Goal: Communication & Community: Answer question/provide support

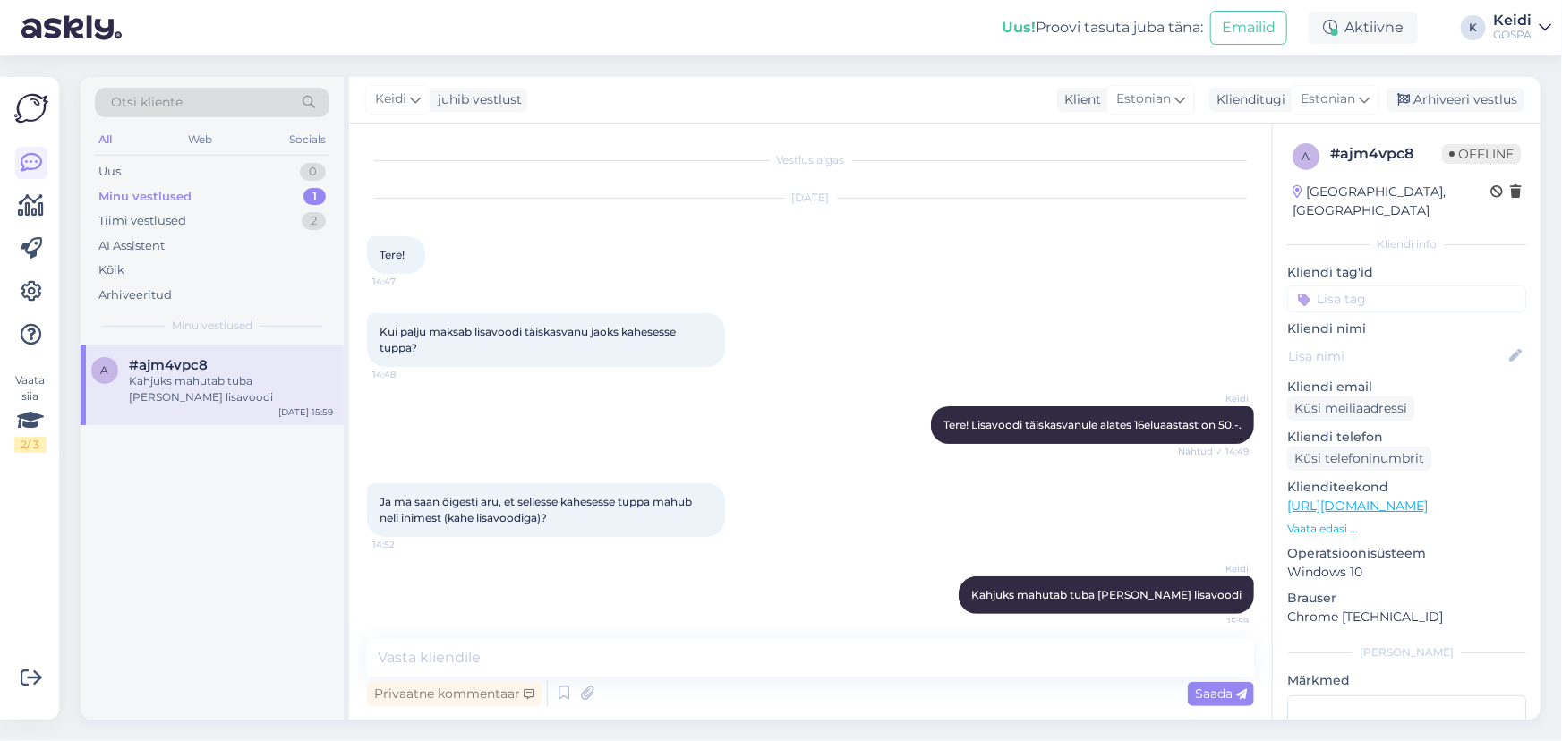
scroll to position [10, 0]
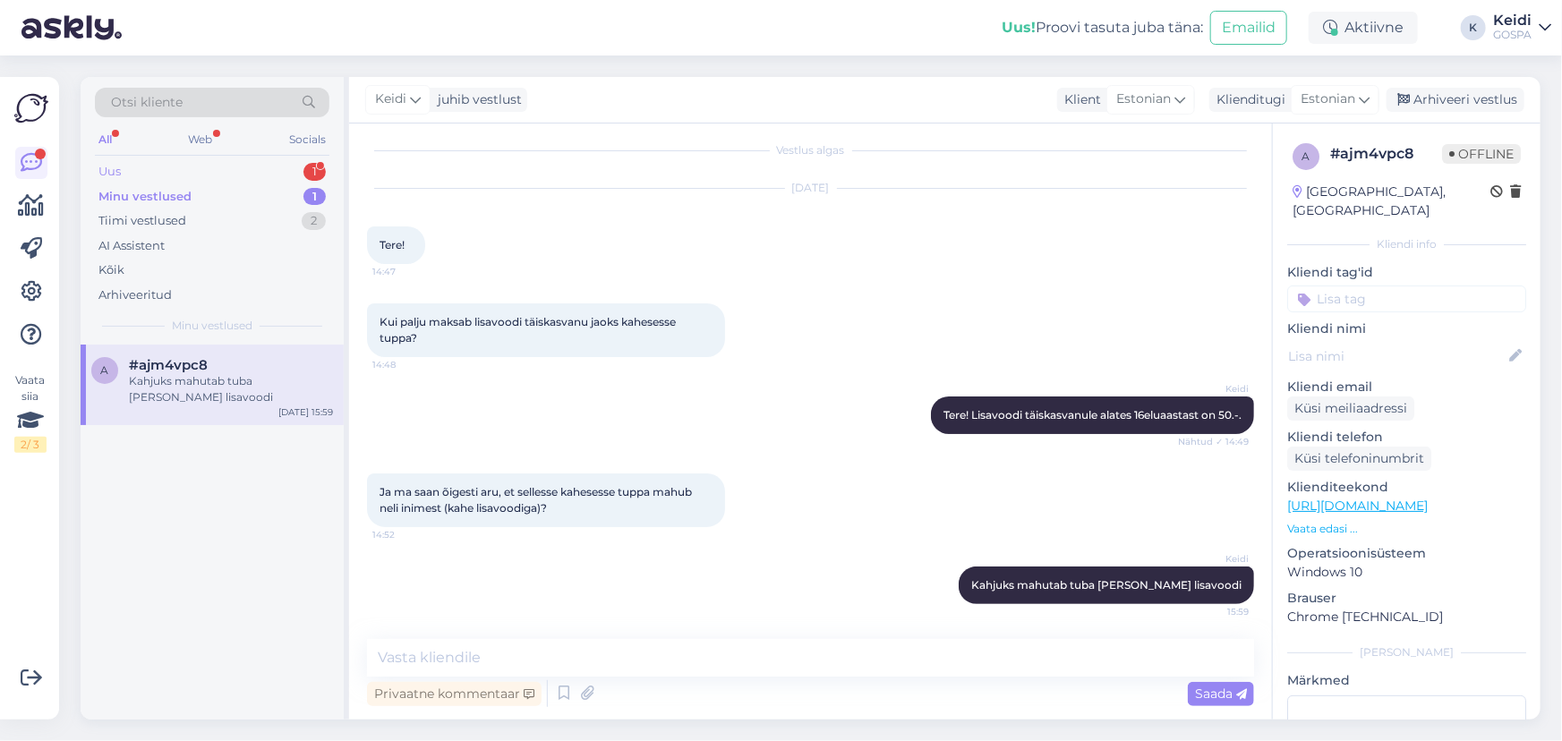
click at [186, 170] on div "Uus 1" at bounding box center [212, 171] width 235 height 25
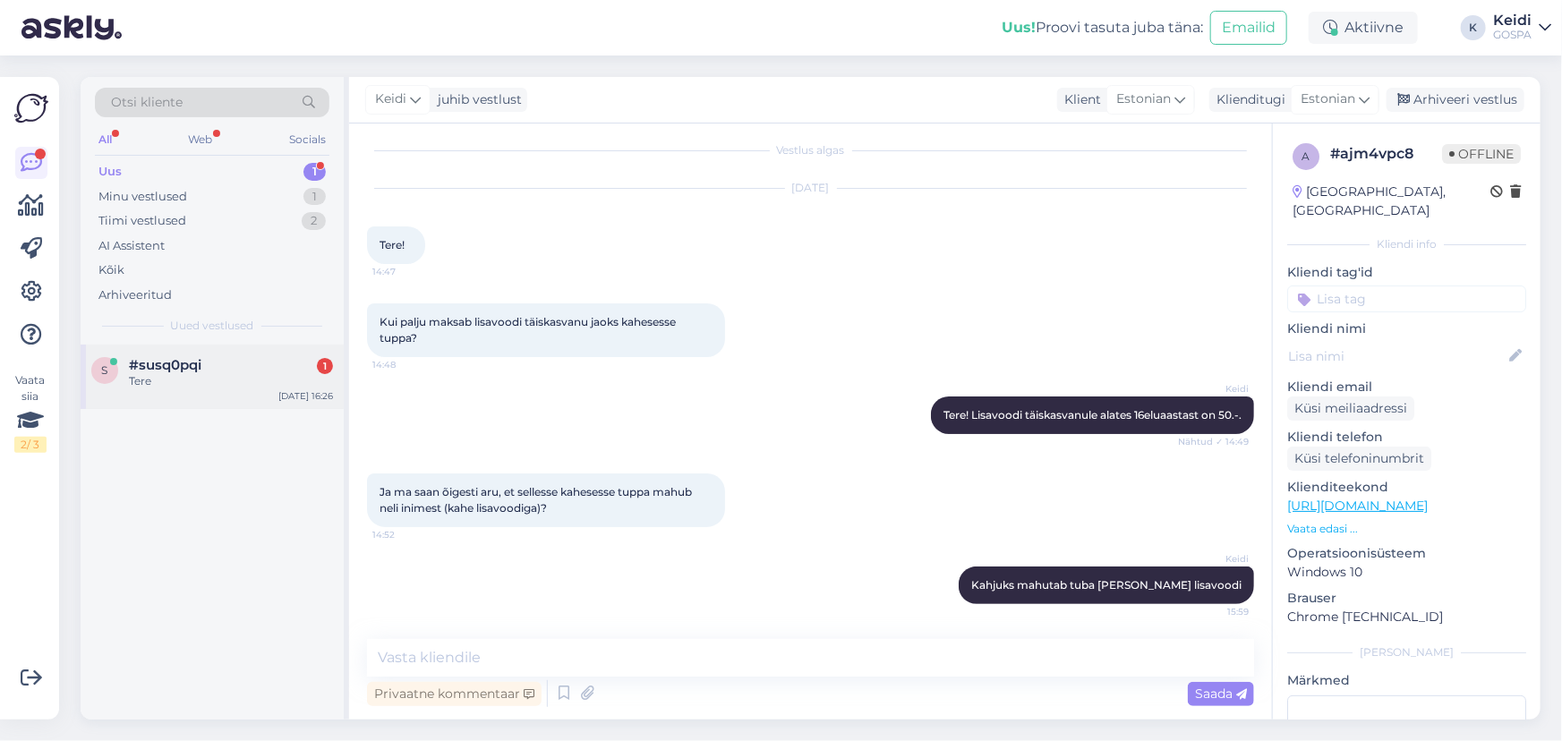
click at [252, 357] on div "#susq0pqi 1" at bounding box center [231, 365] width 204 height 16
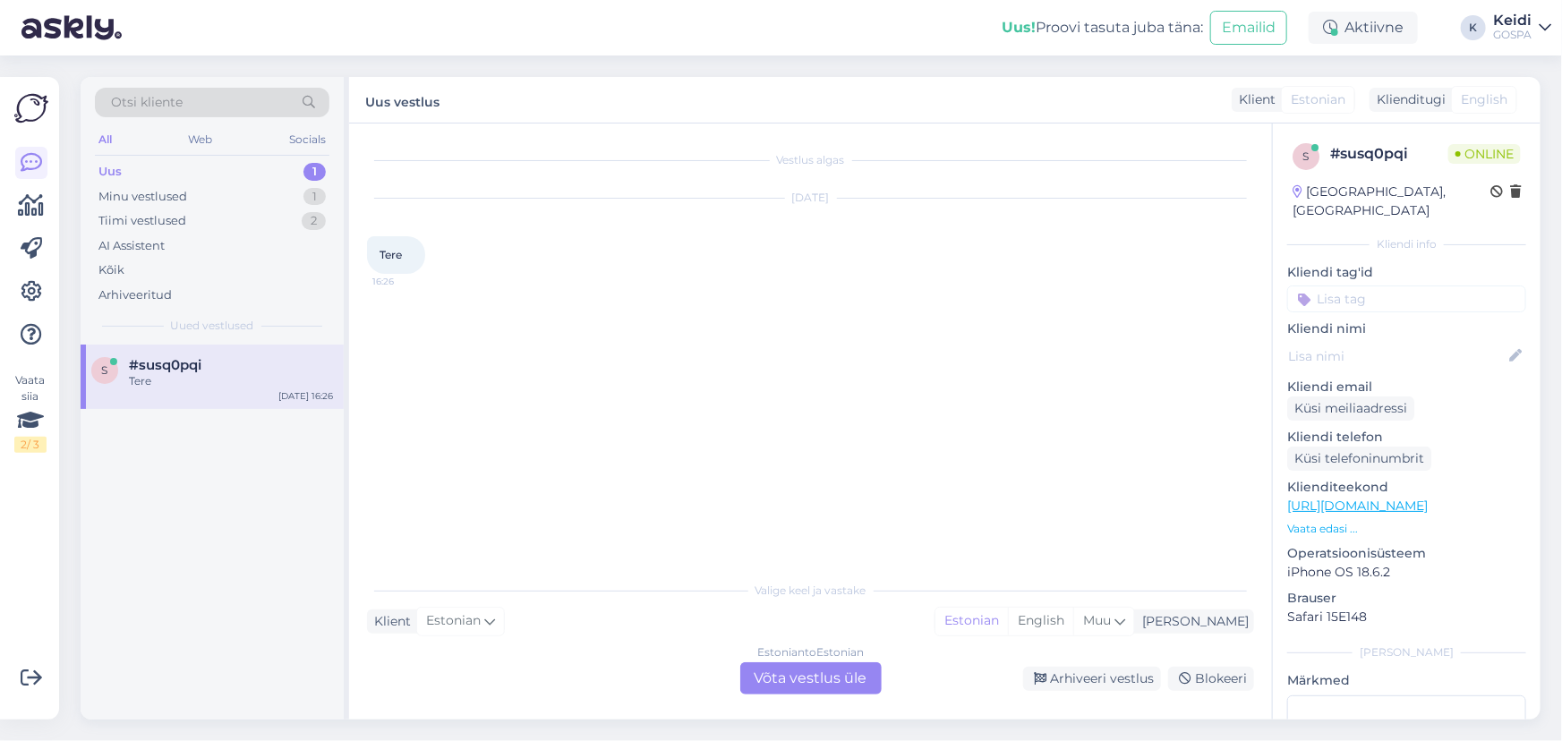
click at [841, 698] on div "Vestlus algas [DATE] Tere 16:26 Valige [PERSON_NAME] vastake Klient Estonian Mi…" at bounding box center [810, 422] width 923 height 596
click at [205, 209] on div "Tiimi vestlused 2" at bounding box center [212, 221] width 235 height 25
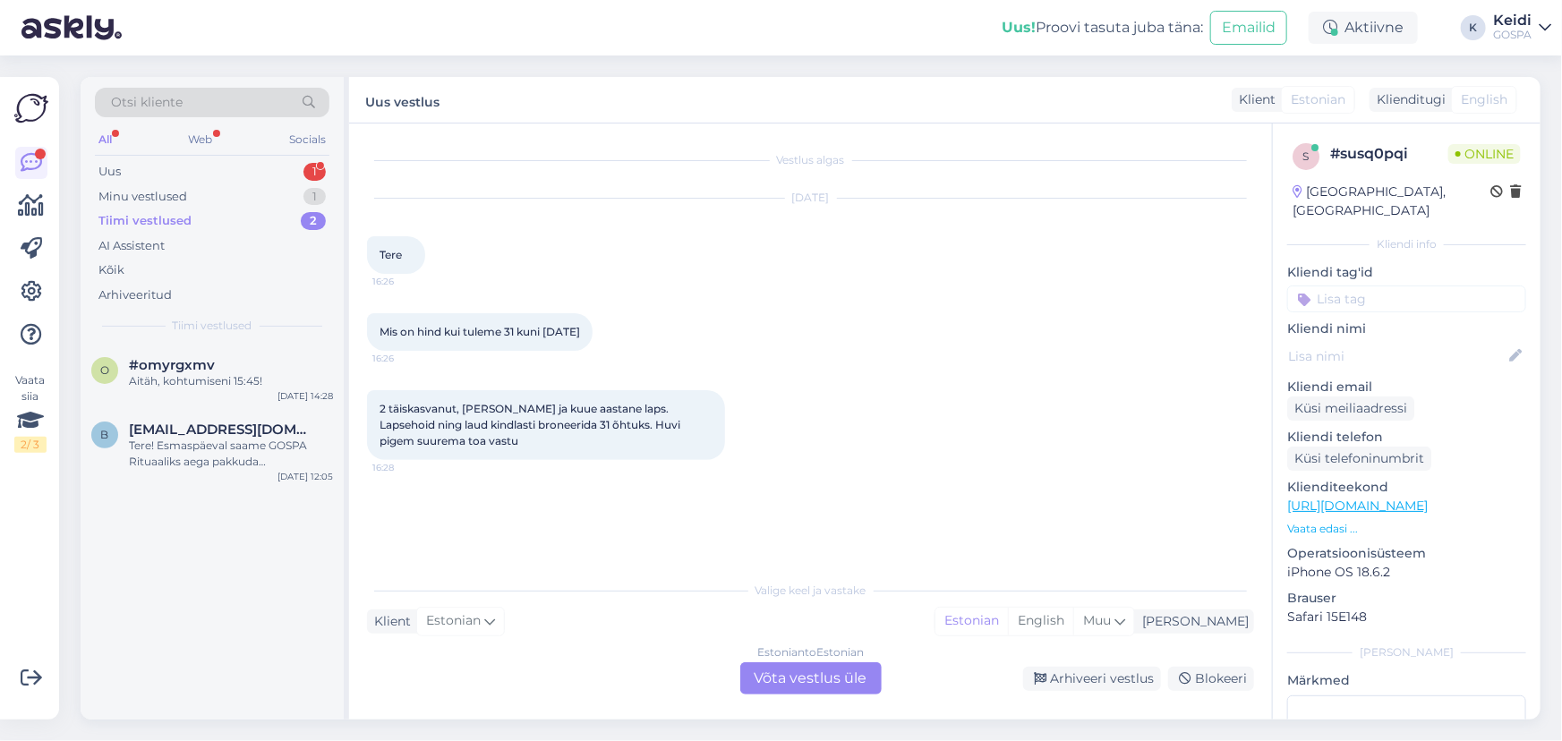
click at [838, 674] on div "Estonian to Estonian Võta vestlus üle" at bounding box center [810, 678] width 141 height 32
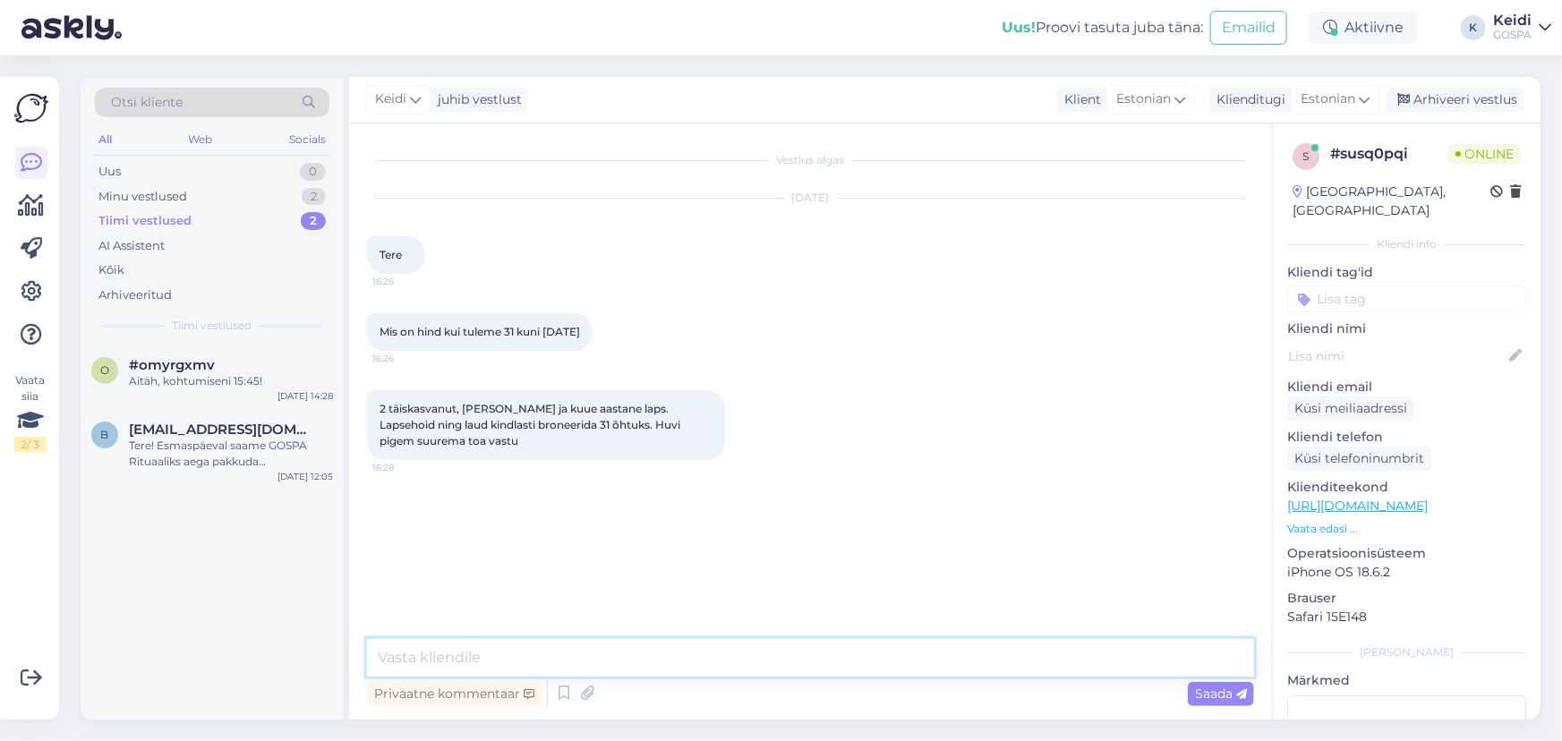
click at [827, 645] on textarea at bounding box center [810, 658] width 887 height 38
type textarea "t"
paste textarea "[URL][DOMAIN_NAME]"
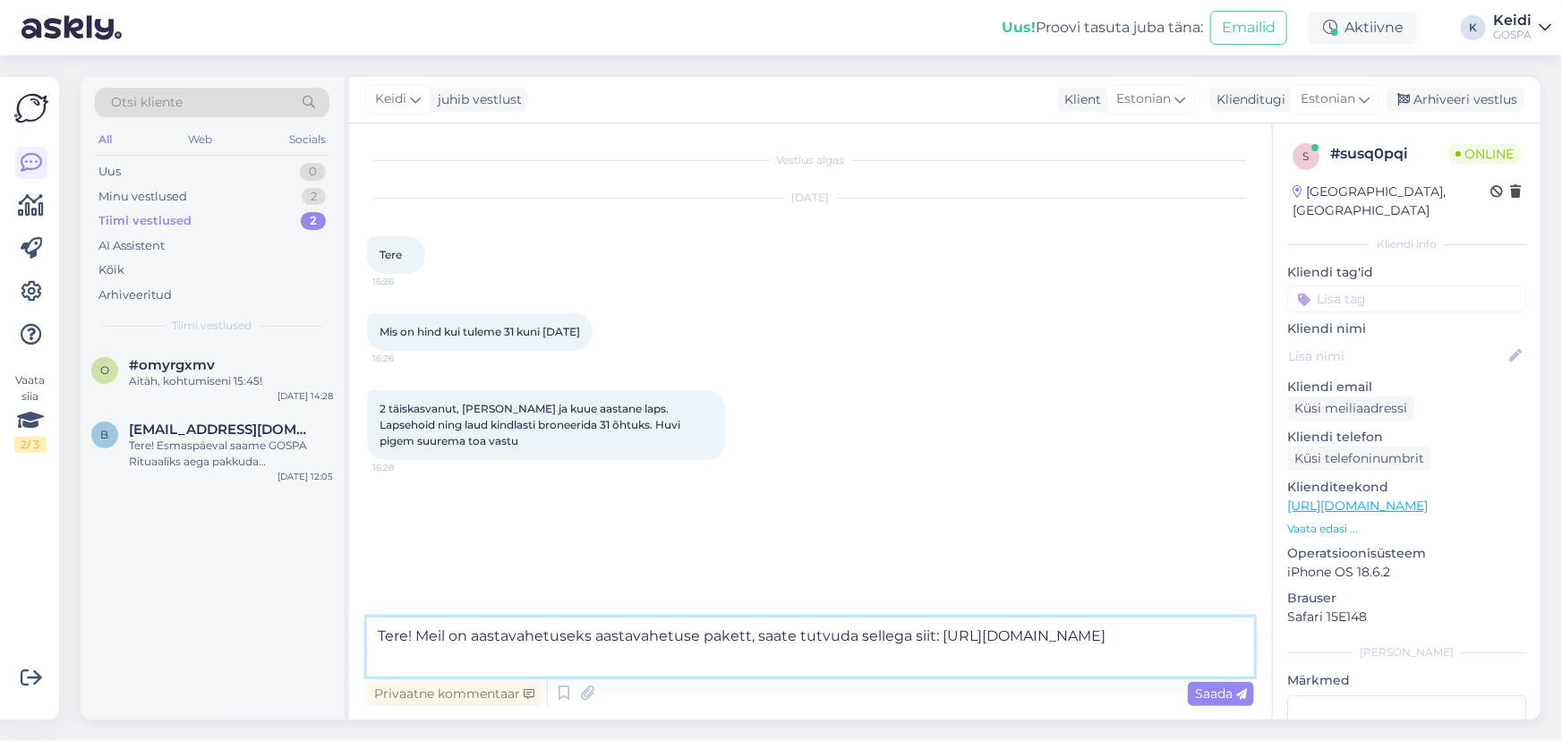
click at [377, 659] on textarea "Tere! Meil on aastavahetuseks aastavahetuse pakett, saate tutvuda sellega siit:…" at bounding box center [810, 647] width 887 height 59
click at [705, 661] on textarea "Tere! Meil on aastavahetuseks aastavahetuse pakett, saate tutvuda sellega siit:…" at bounding box center [810, 647] width 887 height 59
drag, startPoint x: 720, startPoint y: 662, endPoint x: 375, endPoint y: 663, distance: 344.6
click at [375, 663] on textarea "Tere! Meil on aastavahetuseks aastavahetuse pakett, saate tutvuda sellega siit:…" at bounding box center [810, 647] width 887 height 59
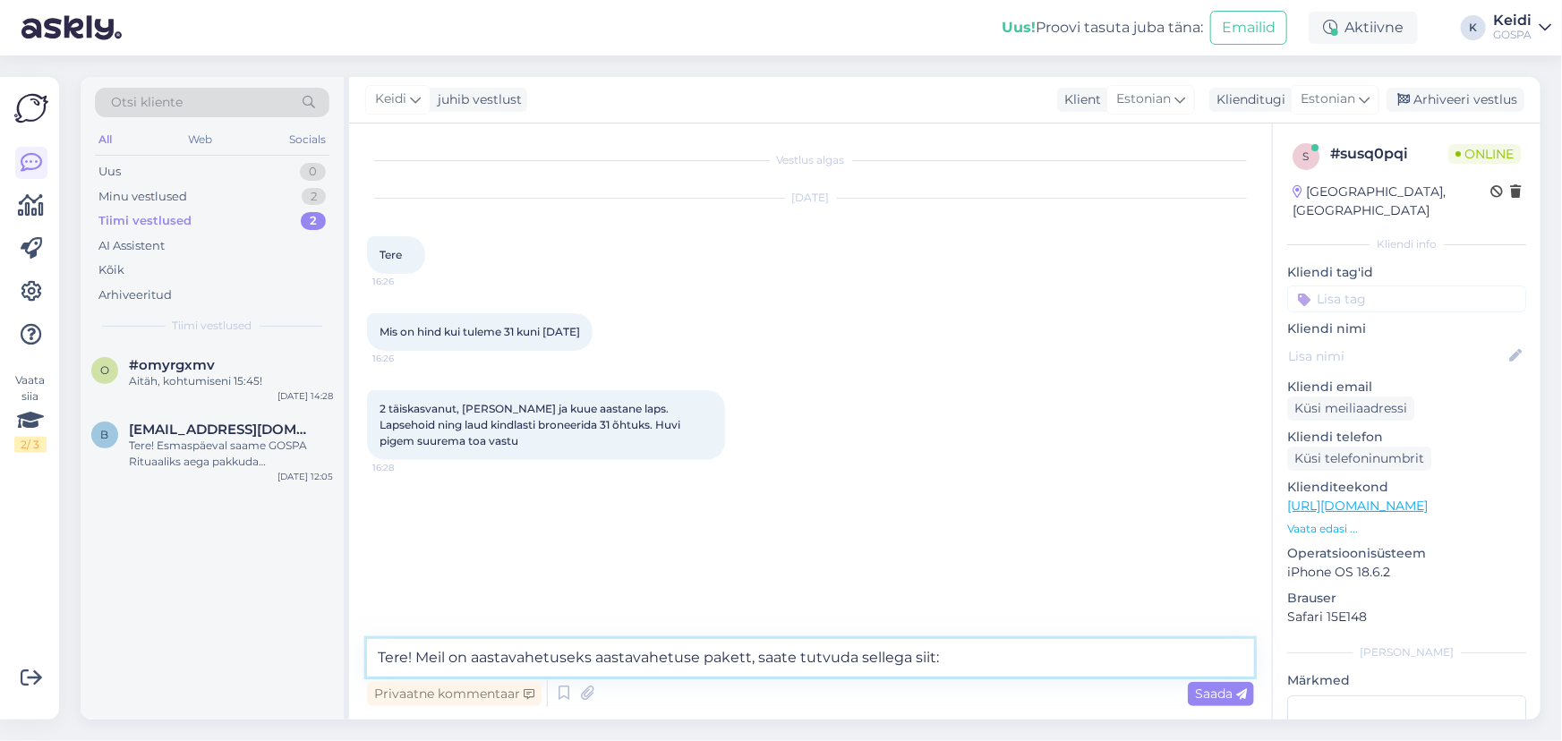
paste textarea "[URL][DOMAIN_NAME]"
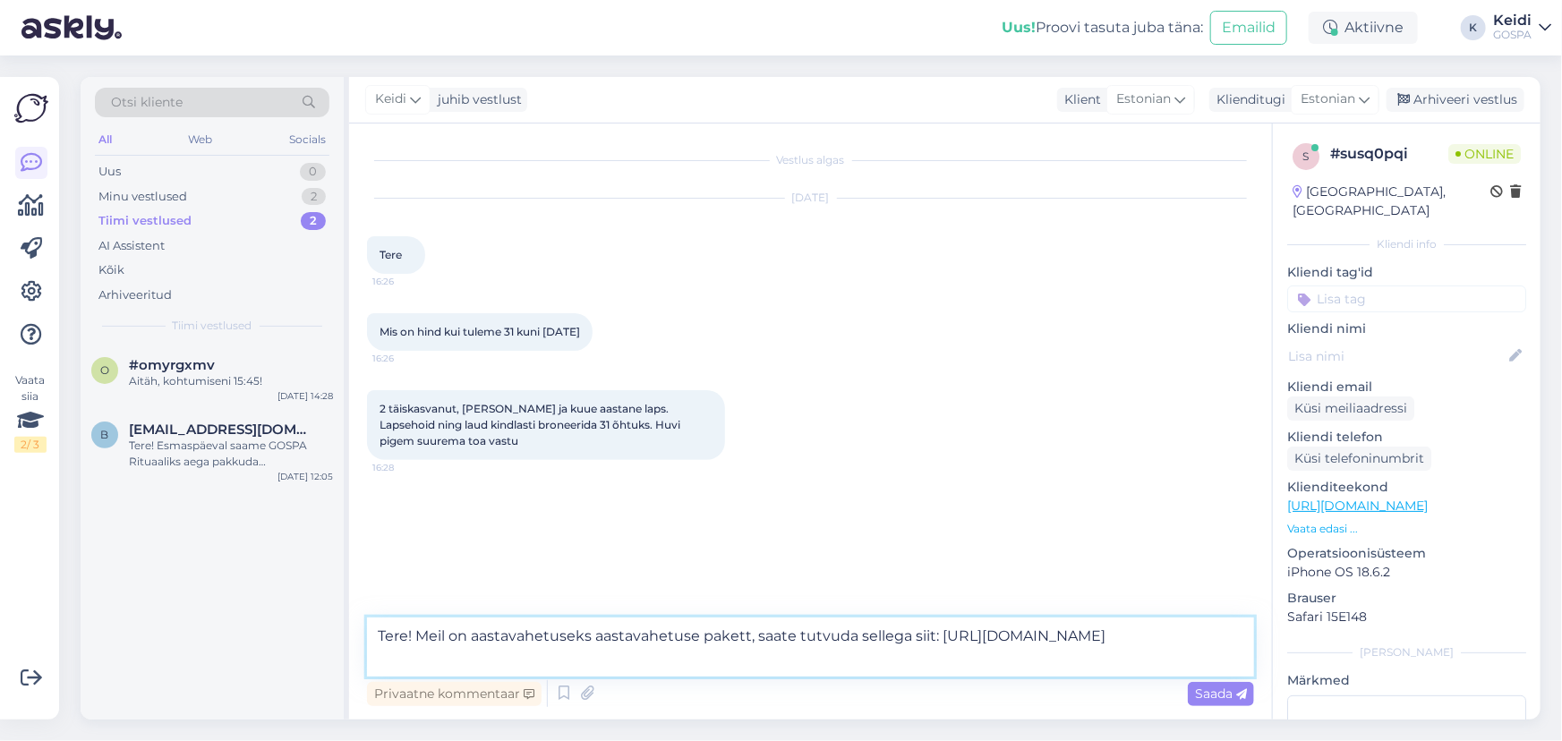
type textarea "Tere! Meil on aastavahetuseks aastavahetuse pakett, saate tutvuda sellega siit:…"
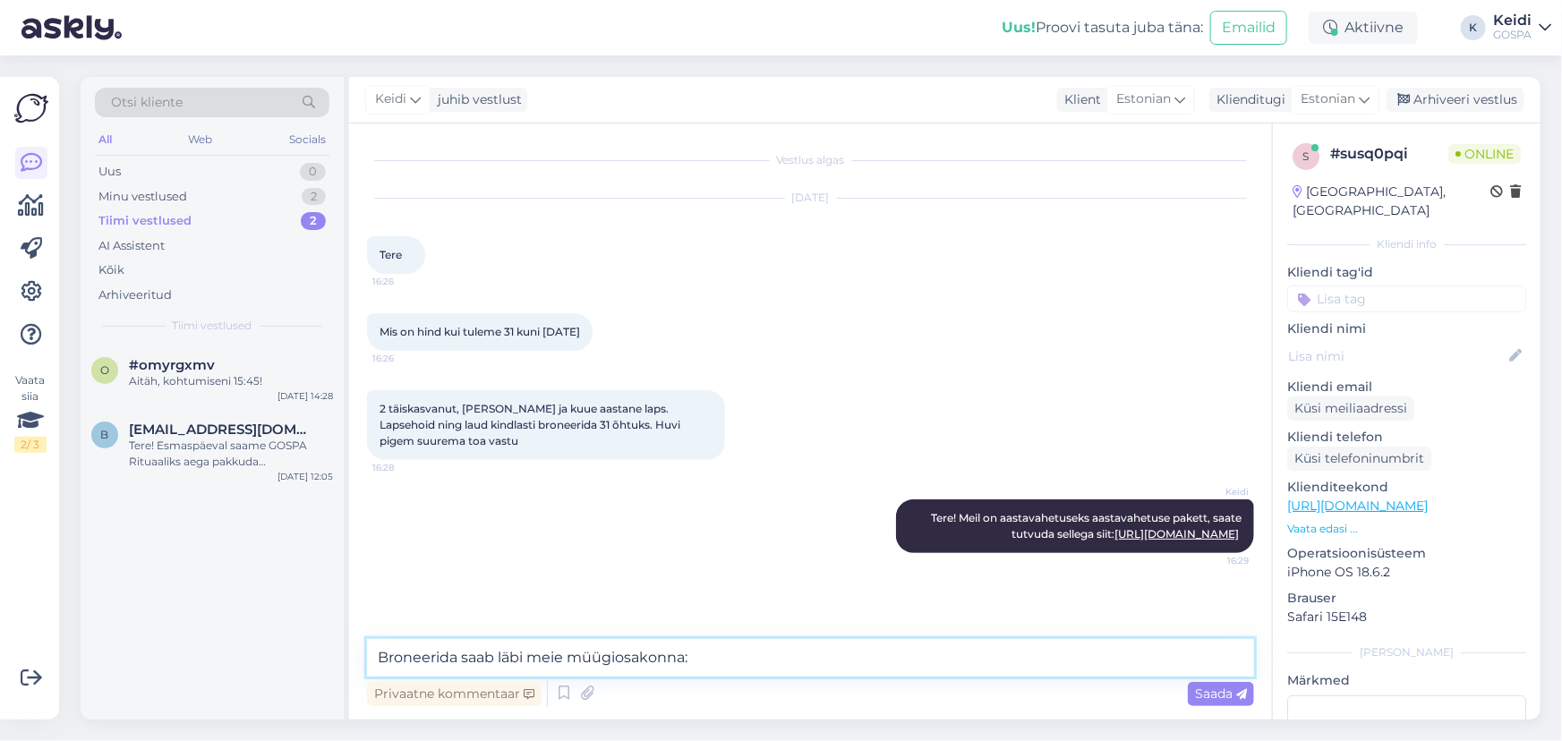
paste textarea "[EMAIL_ADDRESS][DOMAIN_NAME] või helistades tööpäevadel tel. [PHONE_NUMBER]"
type textarea "Broneerida saab läbi meie müügiosakonna: [EMAIL_ADDRESS][DOMAIN_NAME] või helis…"
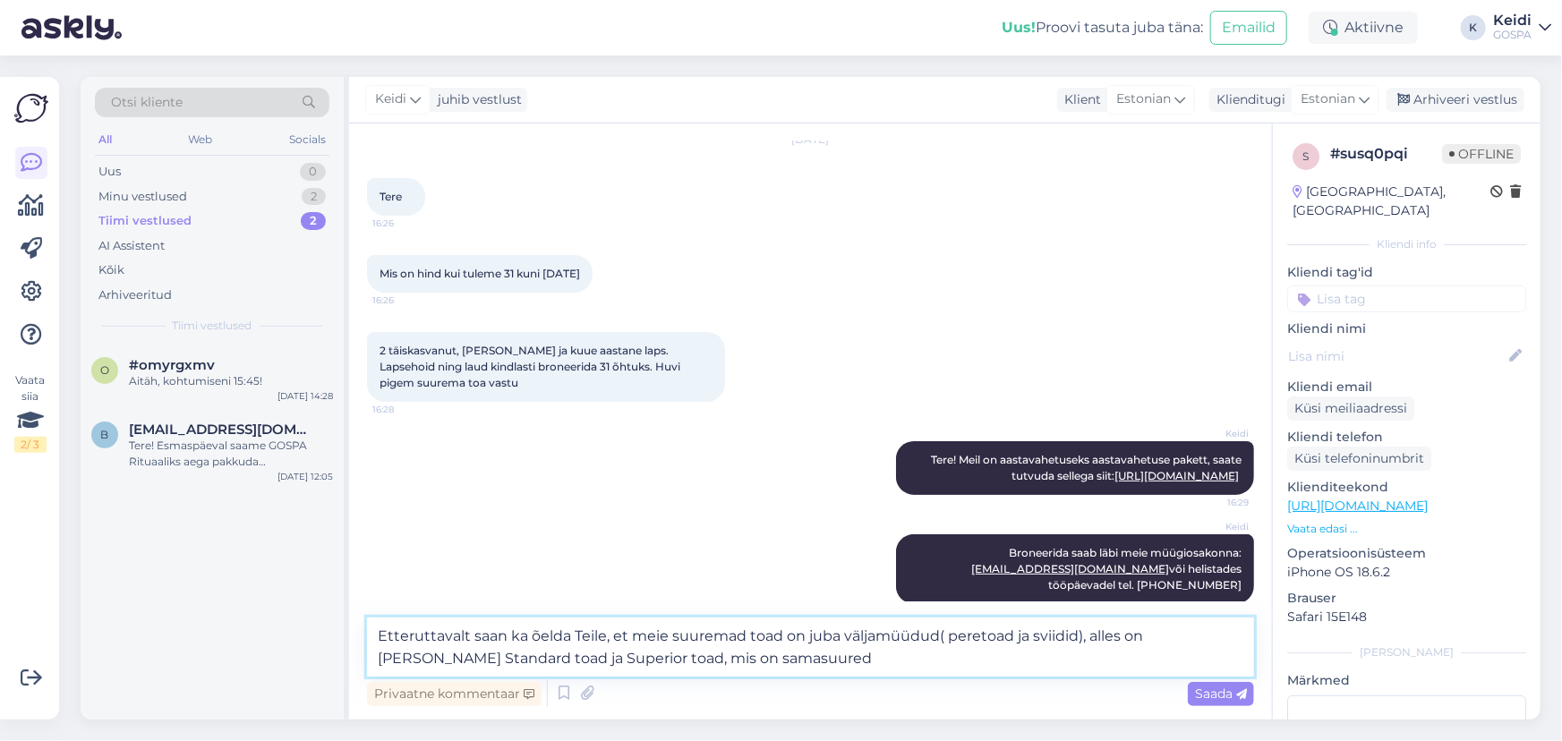
type textarea "Etteruttavalt saan ka õelda Teile, et meie suuremad toad on juba väljamüüdud( p…"
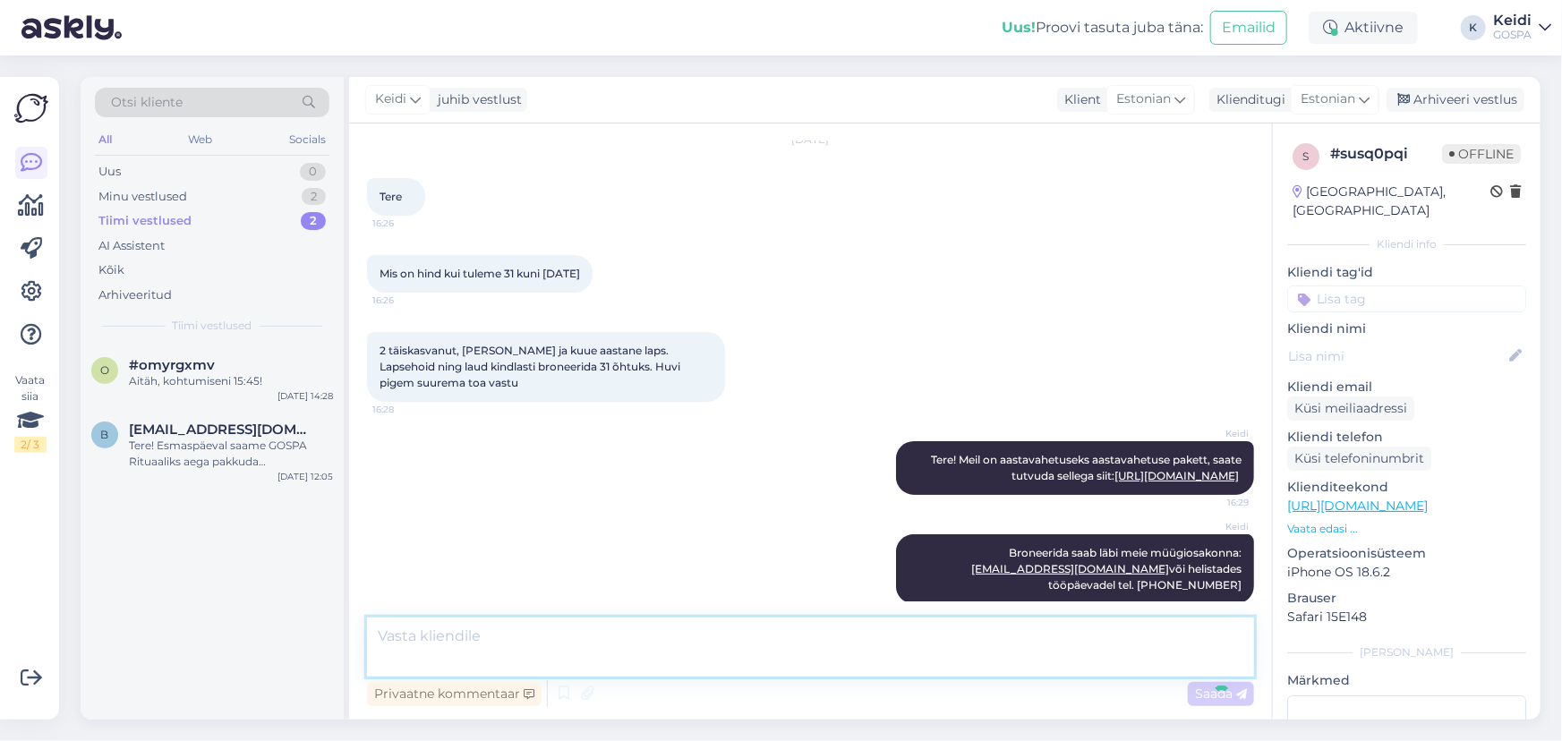
scroll to position [167, 0]
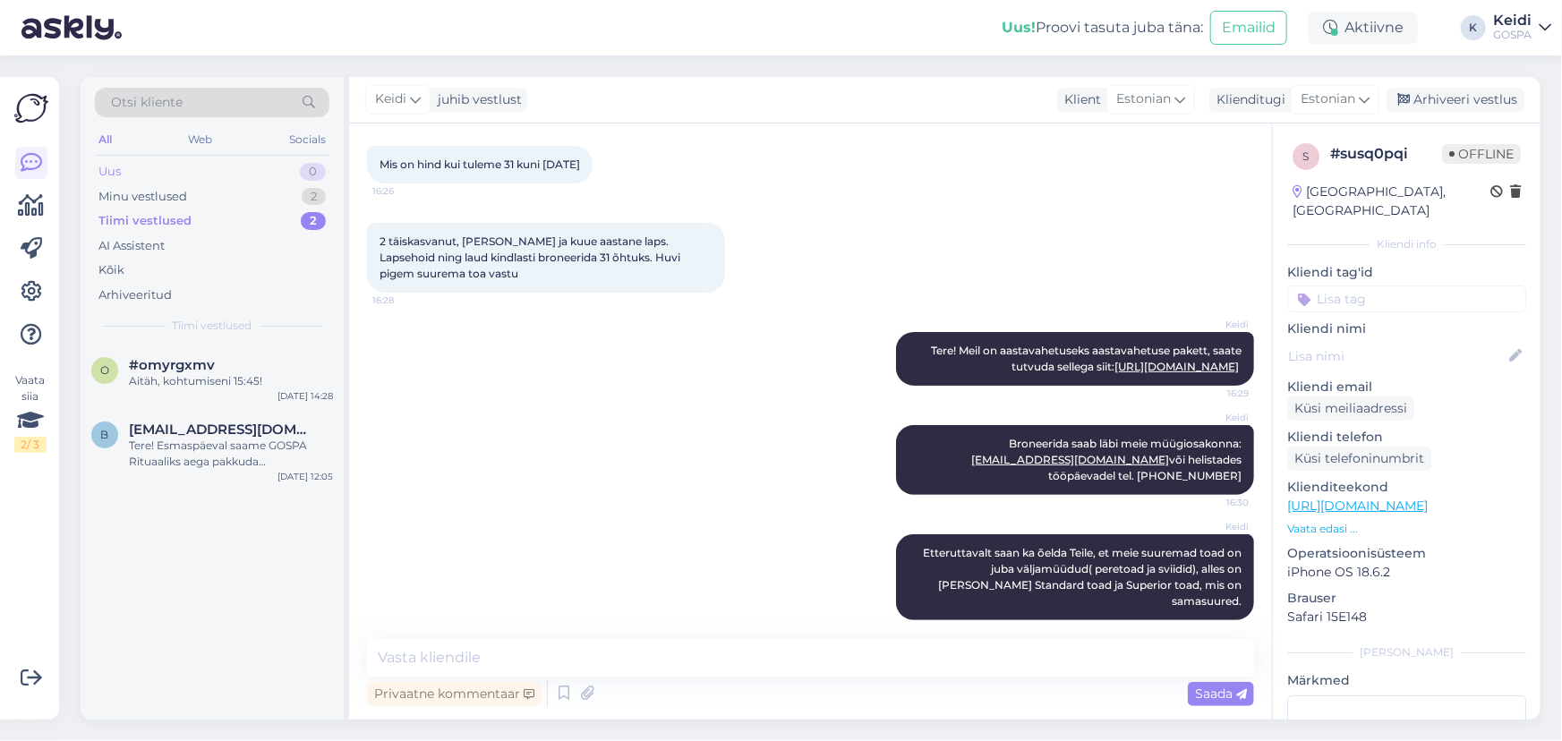
click at [260, 171] on div "Uus 0" at bounding box center [212, 171] width 235 height 25
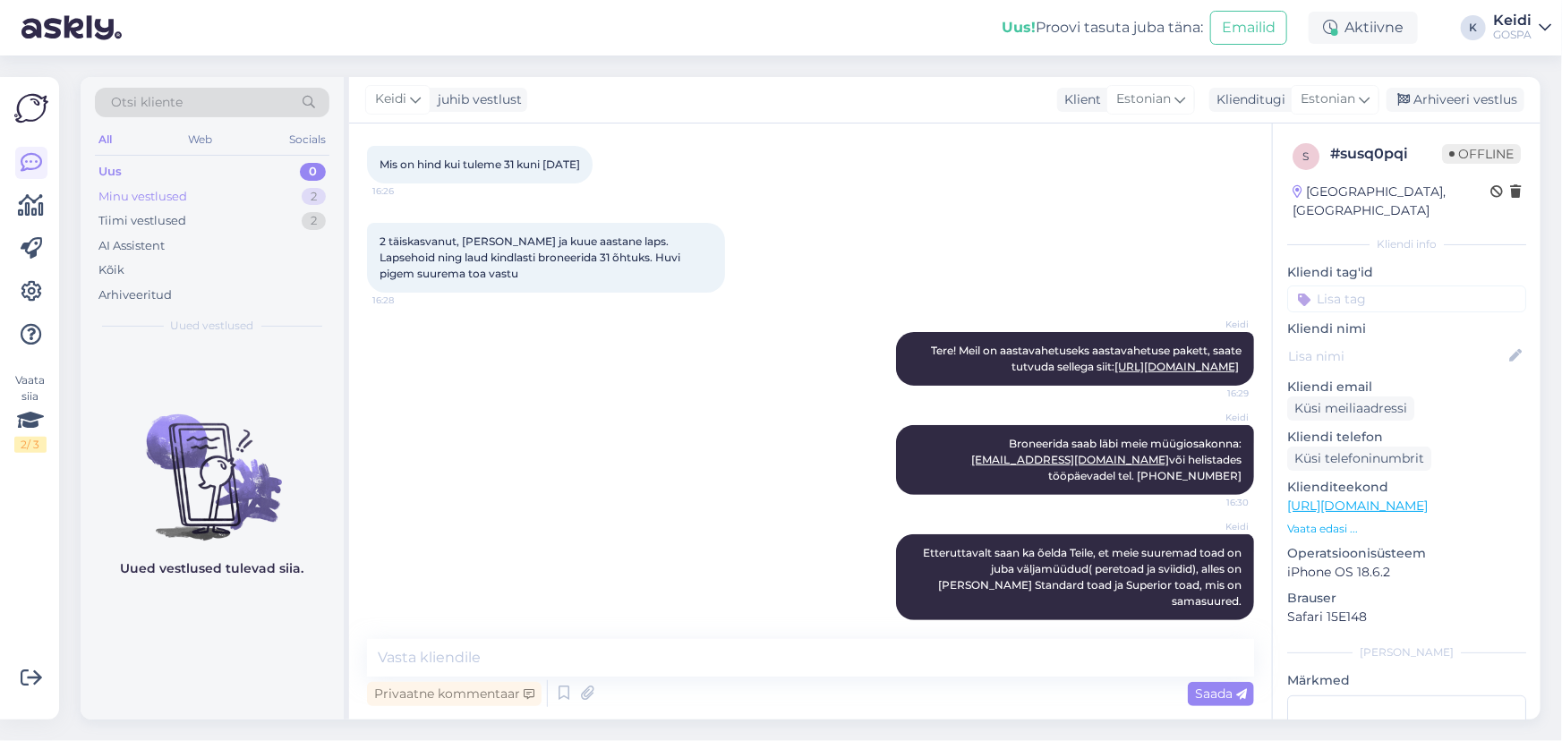
click at [266, 205] on div "Minu vestlused 2" at bounding box center [212, 196] width 235 height 25
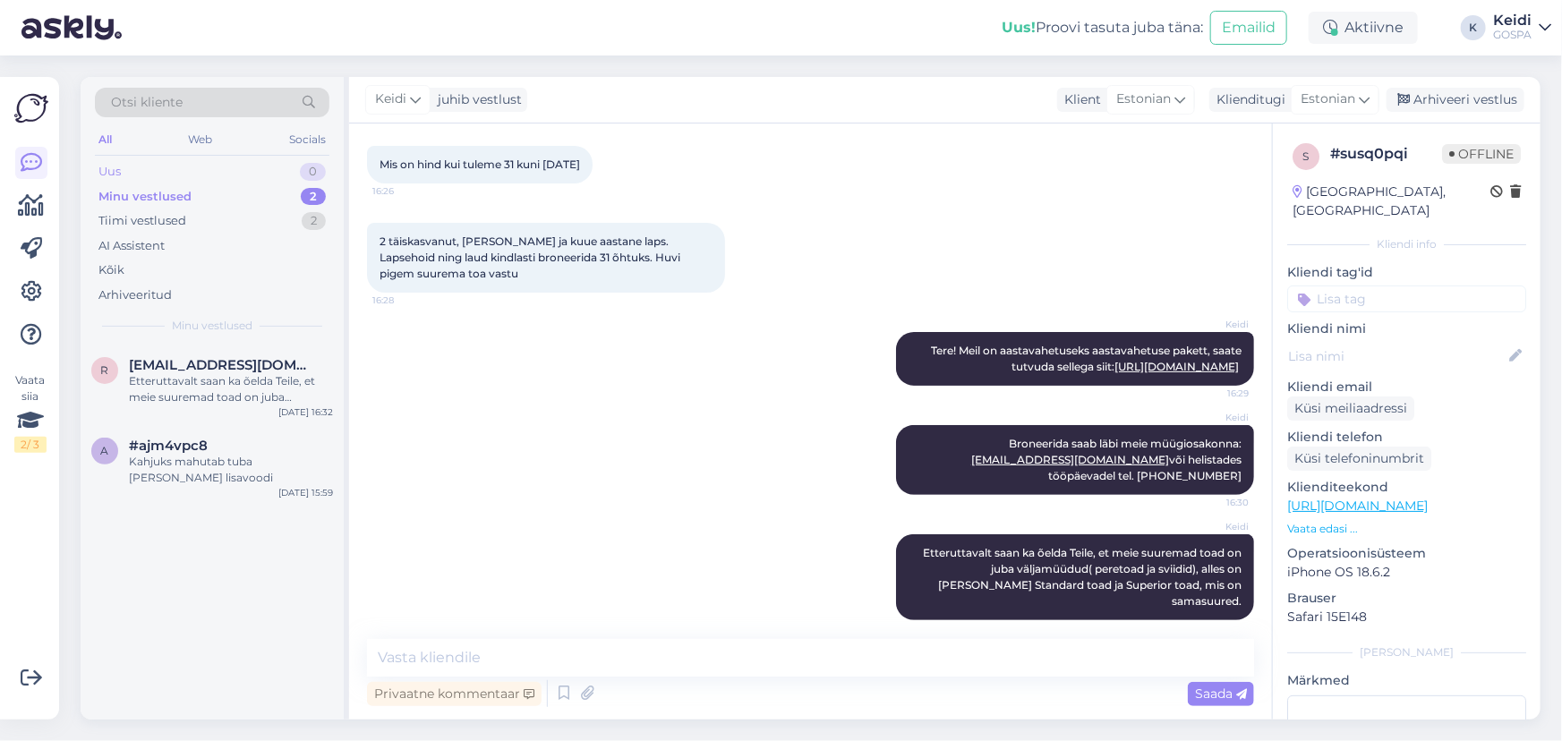
click at [269, 164] on div "Uus 0" at bounding box center [212, 171] width 235 height 25
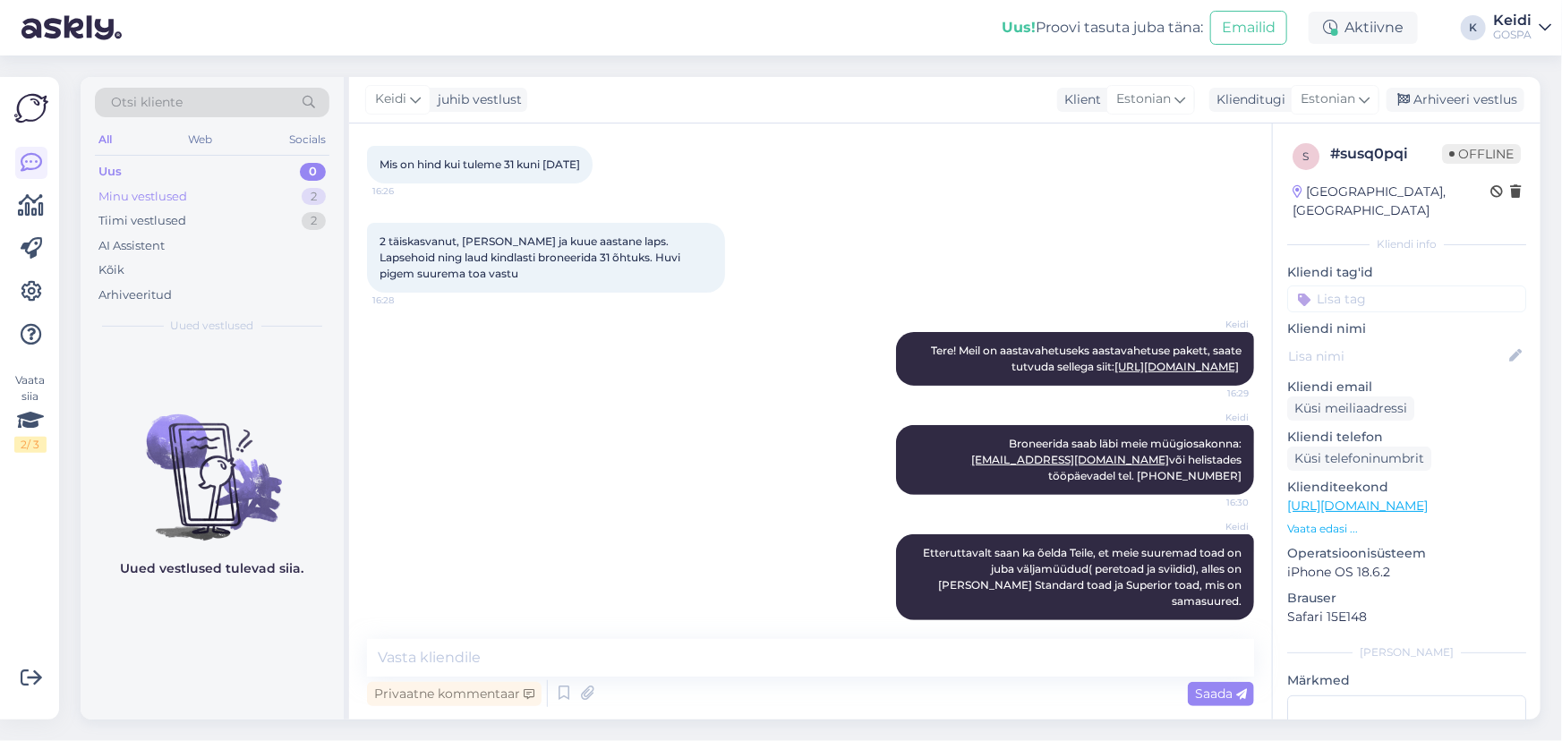
click at [278, 193] on div "Minu vestlused 2" at bounding box center [212, 196] width 235 height 25
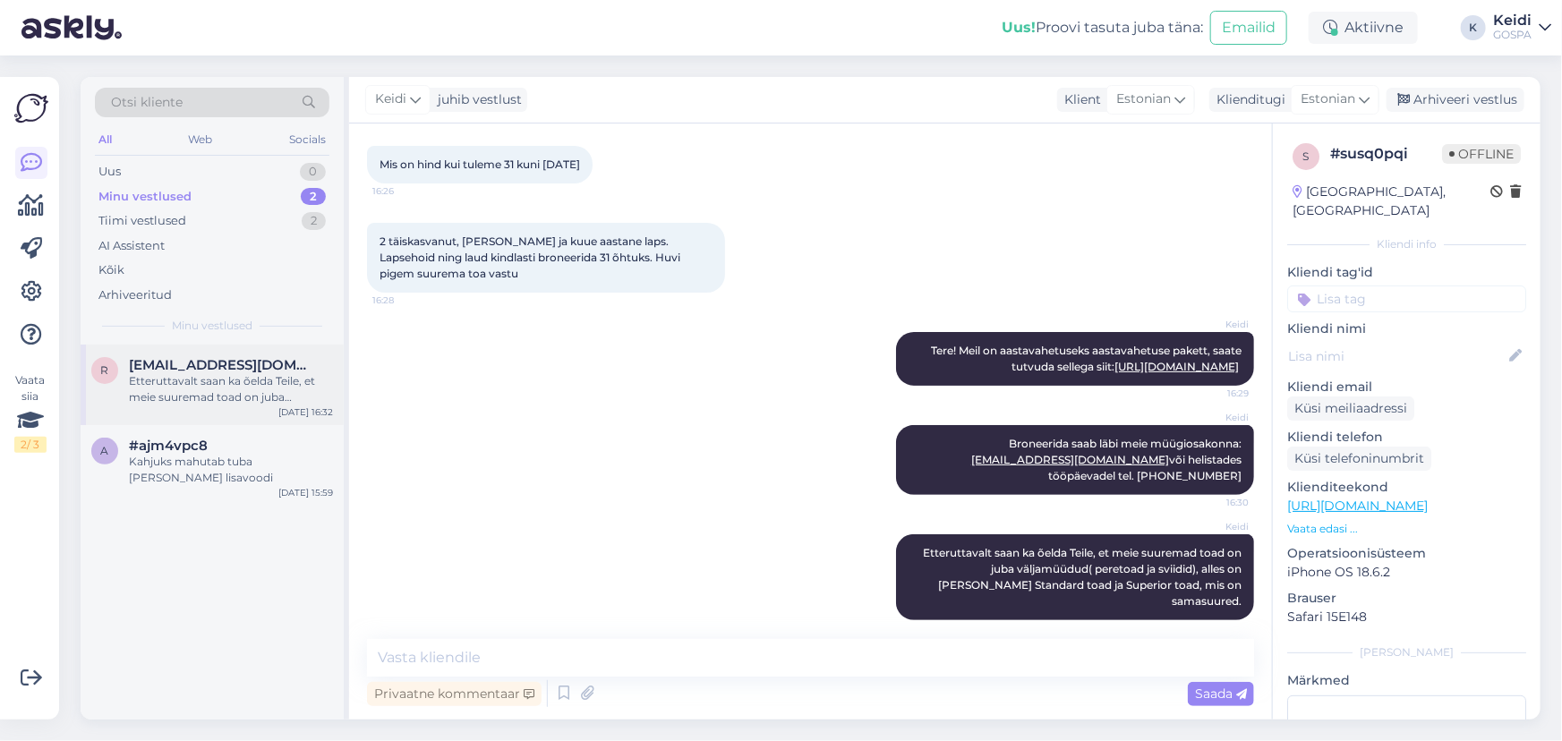
click at [256, 382] on div "Etteruttavalt saan ka õelda Teile, et meie suuremad toad on juba väljamüüdud( p…" at bounding box center [231, 389] width 204 height 32
